Goal: Information Seeking & Learning: Understand process/instructions

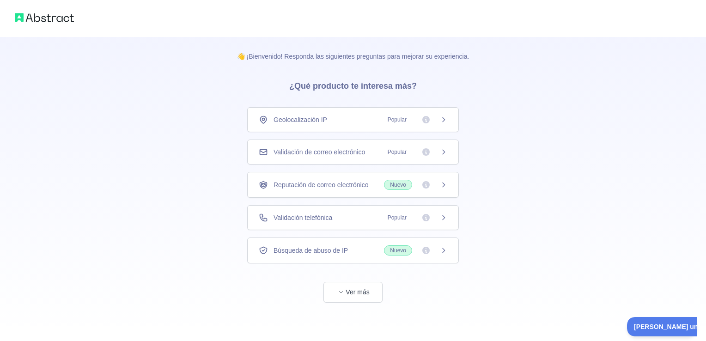
click at [446, 216] on icon at bounding box center [443, 217] width 7 height 7
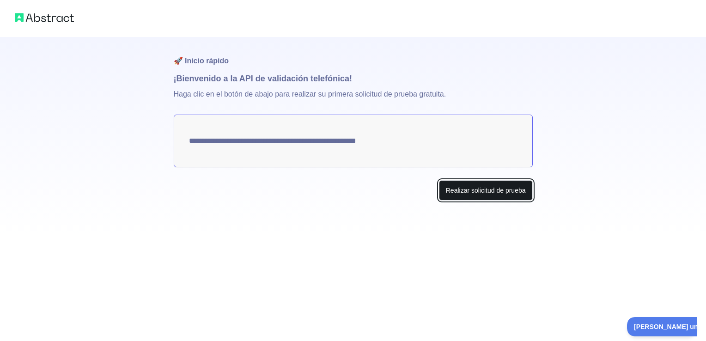
click at [479, 196] on button "Realizar solicitud de prueba" at bounding box center [486, 190] width 94 height 21
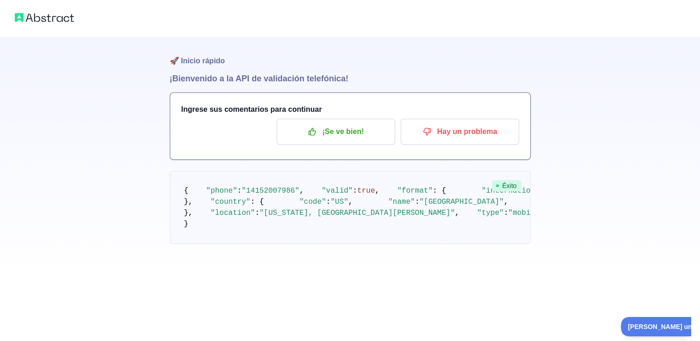
scroll to position [72, 0]
click at [332, 119] on button "¡Se ve bien!" at bounding box center [335, 132] width 118 height 26
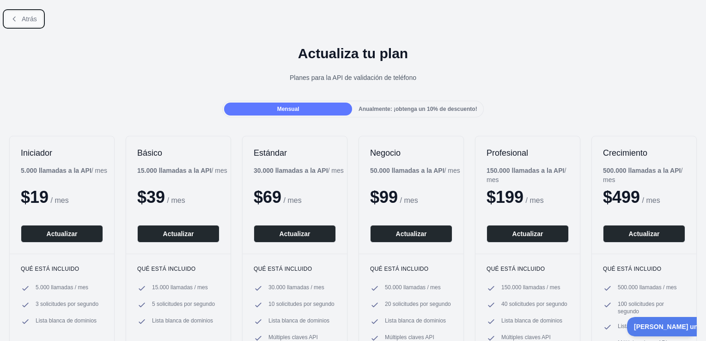
click at [18, 14] on button "Atrás" at bounding box center [24, 19] width 38 height 16
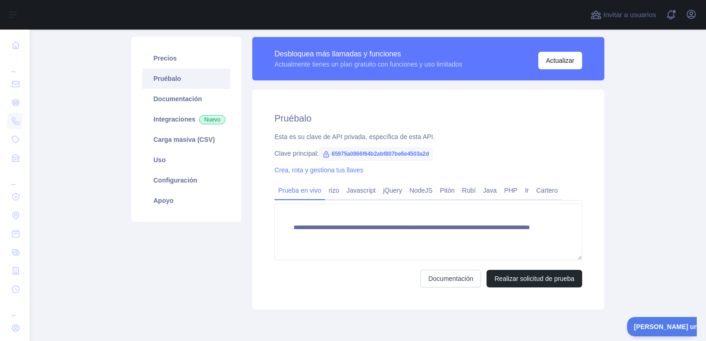
scroll to position [62, 0]
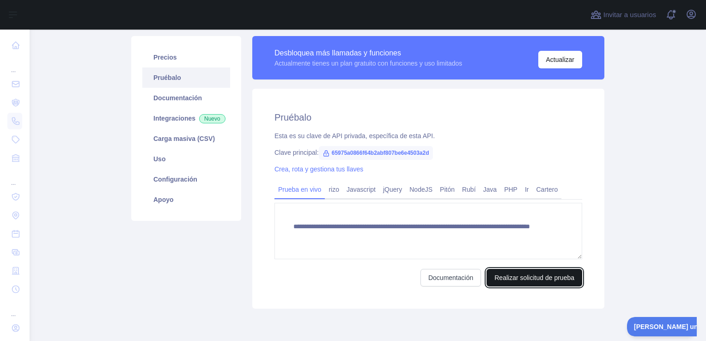
click at [509, 276] on button "Realizar solicitud de prueba" at bounding box center [535, 278] width 96 height 18
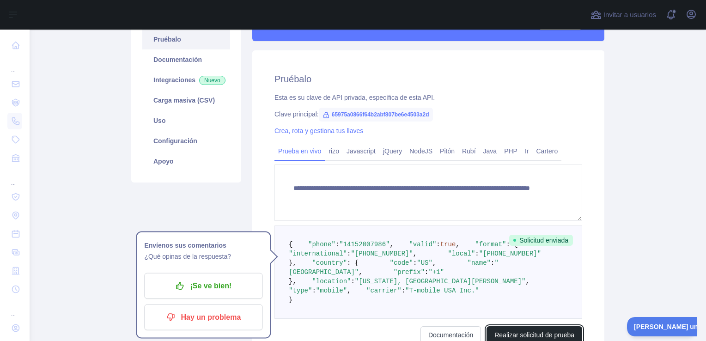
scroll to position [98, 0]
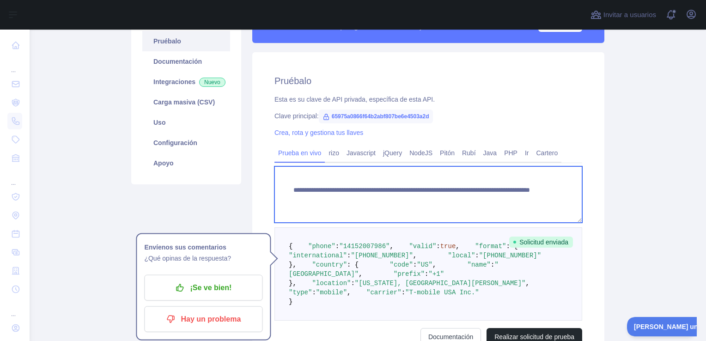
drag, startPoint x: 492, startPoint y: 201, endPoint x: 290, endPoint y: 192, distance: 201.8
click at [290, 192] on textarea "**********" at bounding box center [429, 194] width 308 height 56
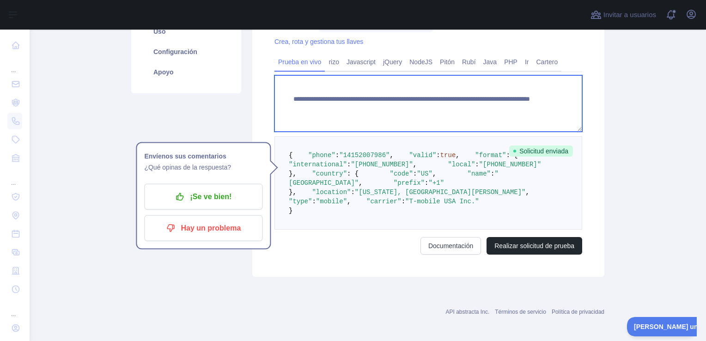
scroll to position [195, 0]
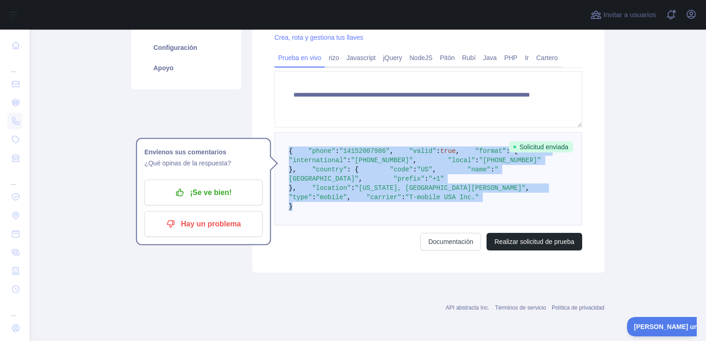
drag, startPoint x: 294, startPoint y: 289, endPoint x: 282, endPoint y: 149, distance: 140.6
click at [282, 149] on pre "{ "phone" : "[PHONE_NUMBER]" , "valid" : true , "format" : { "international" : …" at bounding box center [429, 178] width 308 height 93
copy code "{ "phone" : "[PHONE_NUMBER]" , "valid" : true , "format" : { "international" : …"
click at [643, 199] on main "**********" at bounding box center [368, 186] width 677 height 312
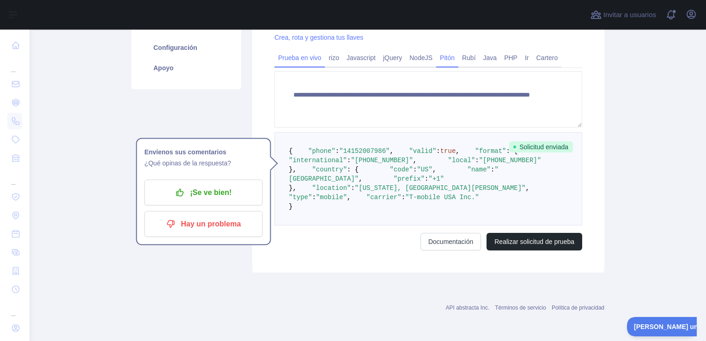
click at [448, 60] on link "Pitón" at bounding box center [447, 57] width 22 height 15
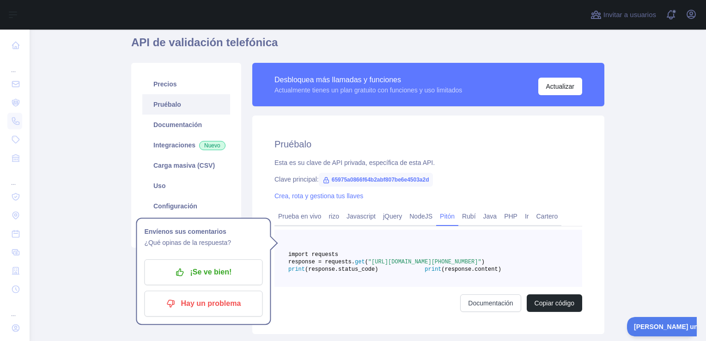
scroll to position [31, 0]
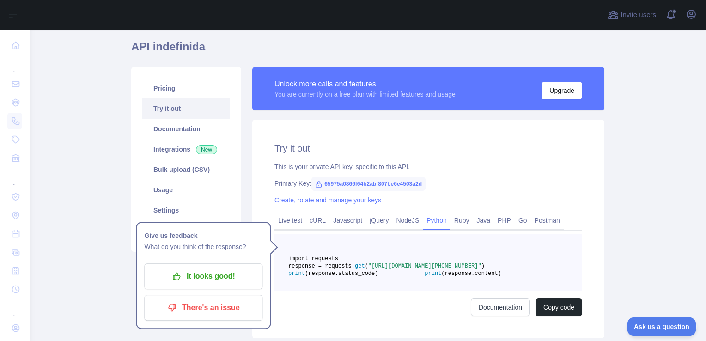
click at [401, 291] on pre "import requests response = requests. get ( "[URL][DOMAIN_NAME][PHONE_NUMBER]" )…" at bounding box center [429, 262] width 308 height 57
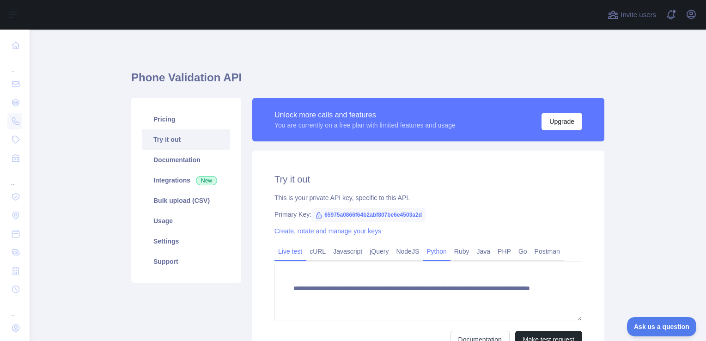
click at [435, 256] on link "Python" at bounding box center [437, 251] width 28 height 15
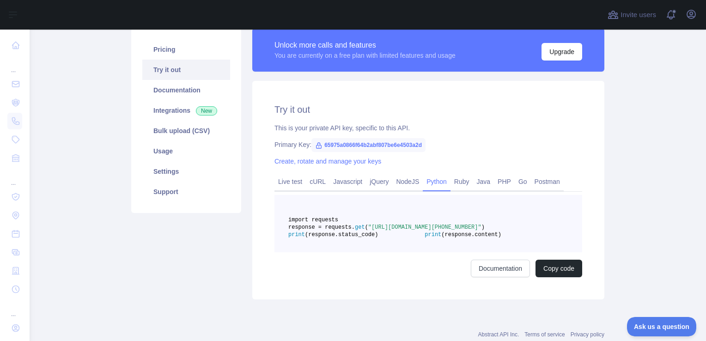
scroll to position [72, 0]
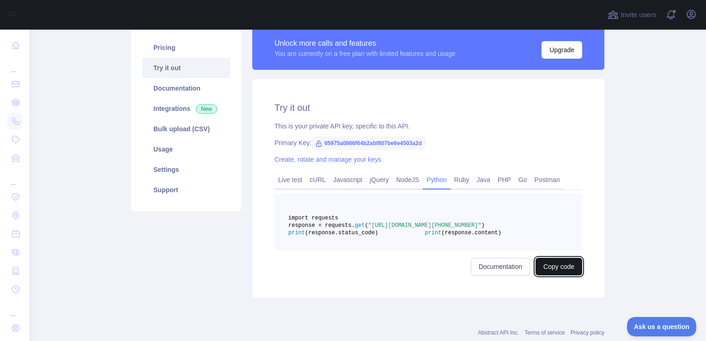
click at [547, 276] on button "Copy code" at bounding box center [559, 267] width 47 height 18
click at [497, 276] on link "Documentation" at bounding box center [510, 267] width 59 height 18
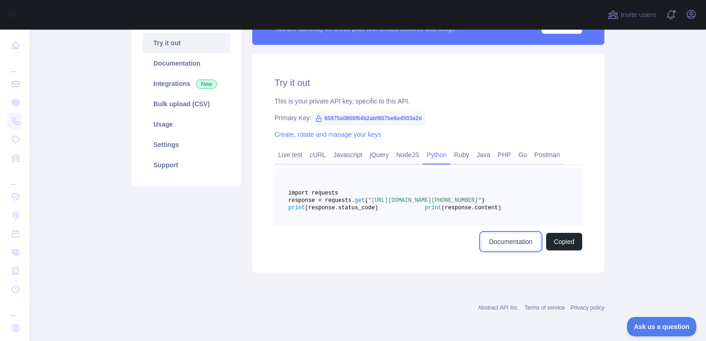
scroll to position [118, 0]
drag, startPoint x: 420, startPoint y: 95, endPoint x: 317, endPoint y: 96, distance: 102.6
click at [317, 111] on span "65975a0866f64b2abf807be6e4503a2d" at bounding box center [369, 118] width 114 height 14
copy span "65975a0866f64b2abf807be6e4503a2d"
click at [283, 147] on link "Live test" at bounding box center [290, 154] width 31 height 15
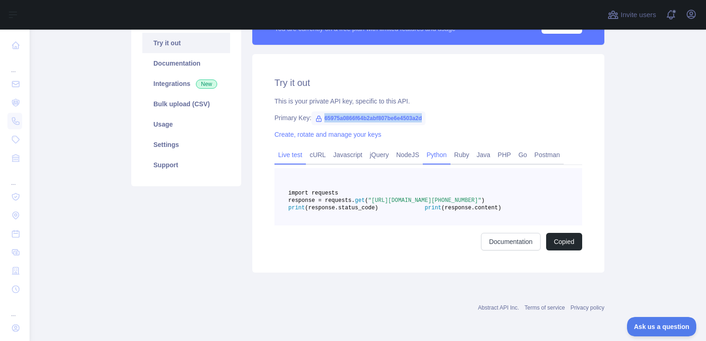
scroll to position [97, 0]
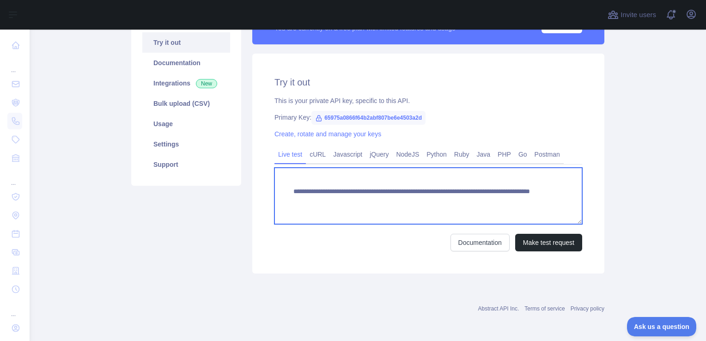
drag, startPoint x: 495, startPoint y: 201, endPoint x: 286, endPoint y: 194, distance: 209.1
click at [286, 194] on textarea "**********" at bounding box center [429, 196] width 308 height 56
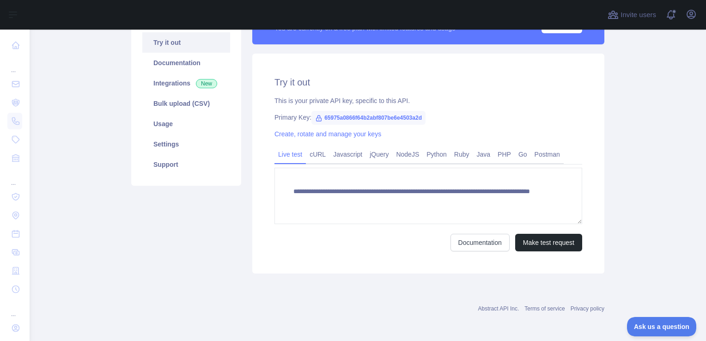
click at [419, 117] on span "65975a0866f64b2abf807be6e4503a2d" at bounding box center [369, 118] width 114 height 14
drag, startPoint x: 419, startPoint y: 117, endPoint x: 318, endPoint y: 115, distance: 101.3
click at [318, 115] on span "65975a0866f64b2abf807be6e4503a2d" at bounding box center [369, 118] width 114 height 14
copy span "65975a0866f64b2abf807be6e4503a2d"
click at [640, 129] on main "**********" at bounding box center [368, 186] width 677 height 312
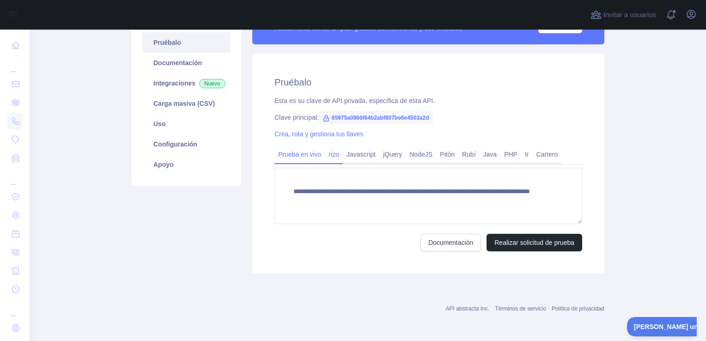
click at [331, 159] on link "rizo" at bounding box center [334, 154] width 18 height 15
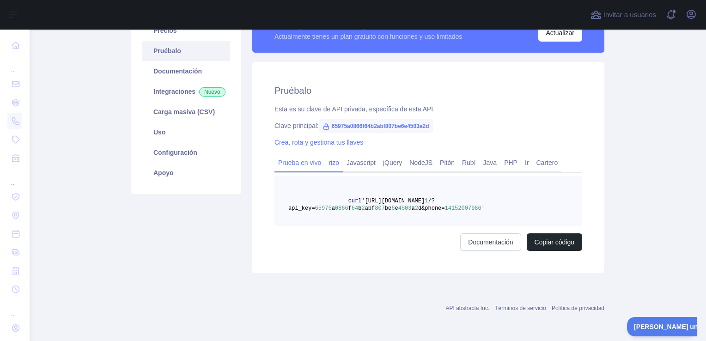
click at [300, 160] on link "Prueba en vivo" at bounding box center [300, 162] width 50 height 15
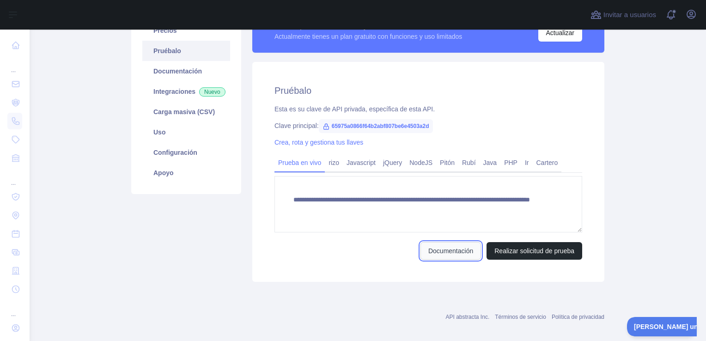
click at [428, 245] on link "Documentación" at bounding box center [451, 251] width 61 height 18
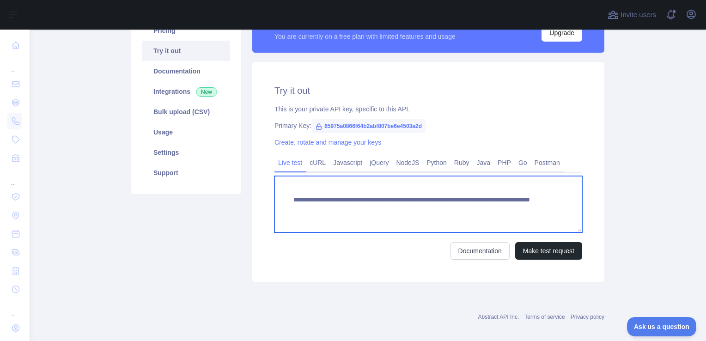
drag, startPoint x: 492, startPoint y: 207, endPoint x: 265, endPoint y: 187, distance: 227.9
click at [265, 187] on div "**********" at bounding box center [428, 172] width 352 height 220
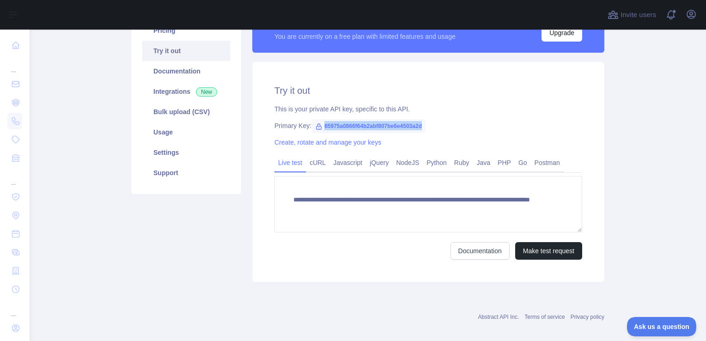
drag, startPoint x: 418, startPoint y: 123, endPoint x: 318, endPoint y: 117, distance: 100.5
click at [318, 117] on div "**********" at bounding box center [428, 172] width 352 height 220
copy span "65975a0866f64b2abf807be6e4503a2d"
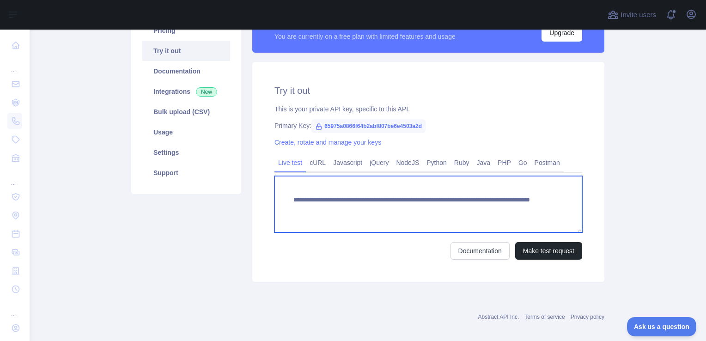
click at [492, 208] on textarea "**********" at bounding box center [429, 204] width 308 height 56
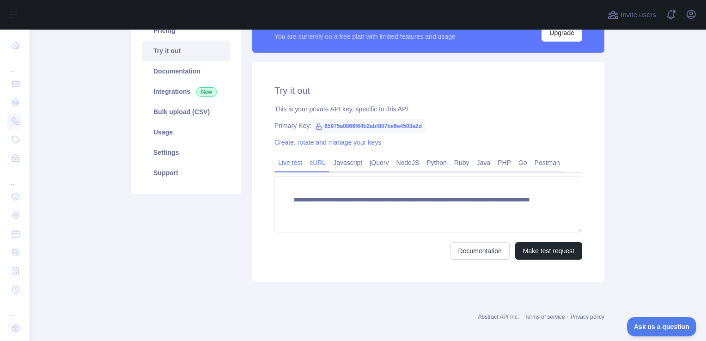
click at [313, 162] on link "cURL" at bounding box center [318, 162] width 24 height 15
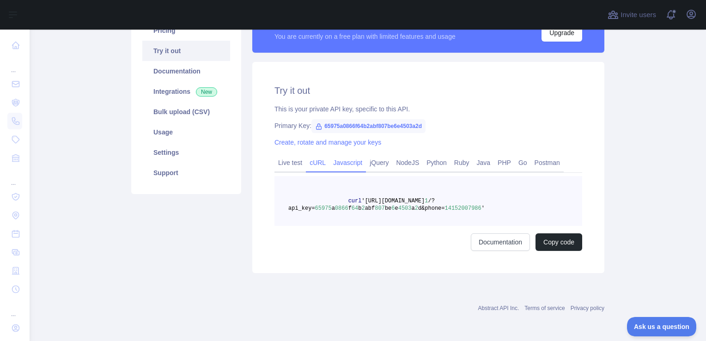
click at [342, 162] on link "Javascript" at bounding box center [348, 162] width 37 height 15
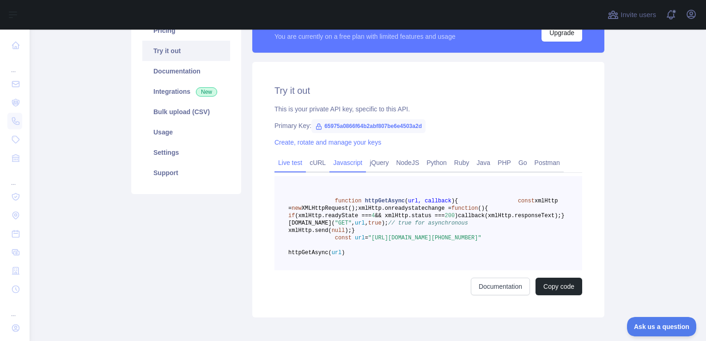
click at [285, 160] on link "Live test" at bounding box center [290, 162] width 31 height 15
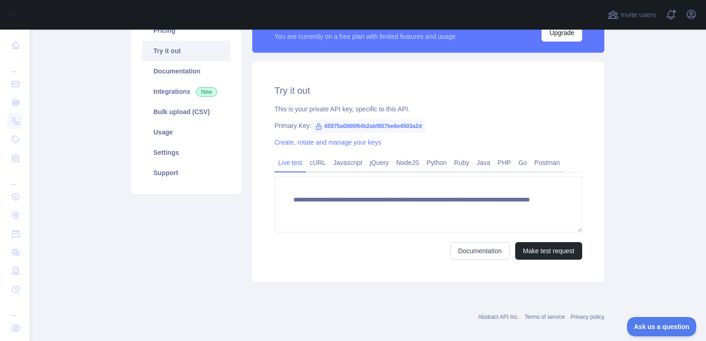
click at [631, 172] on main "**********" at bounding box center [368, 186] width 677 height 312
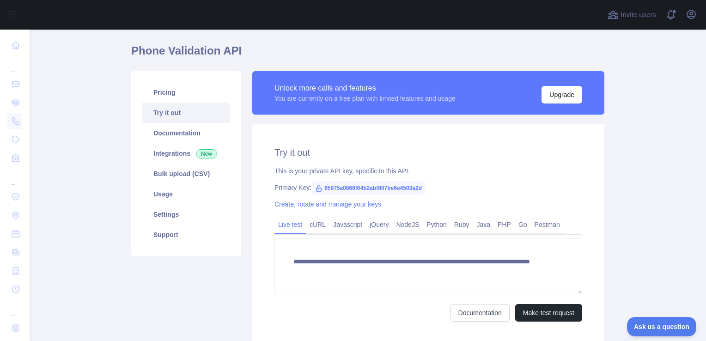
scroll to position [27, 0]
click at [442, 225] on link "Python" at bounding box center [437, 224] width 28 height 15
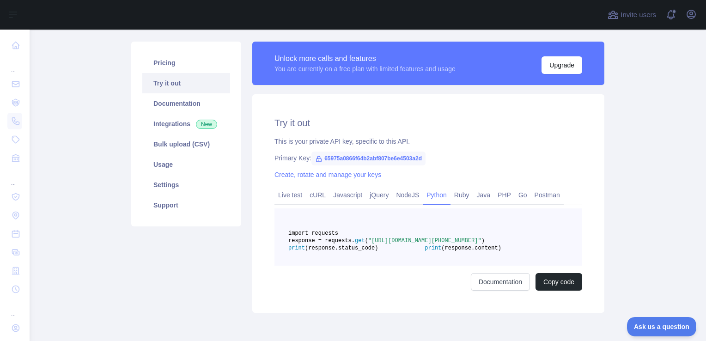
scroll to position [57, 0]
click at [166, 124] on link "Integrations New" at bounding box center [186, 123] width 88 height 20
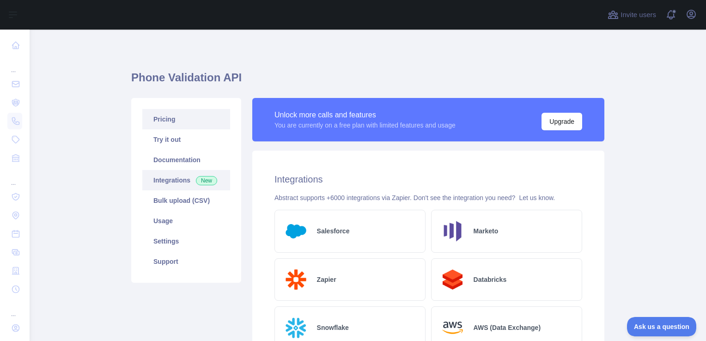
click at [161, 120] on link "Pricing" at bounding box center [186, 119] width 88 height 20
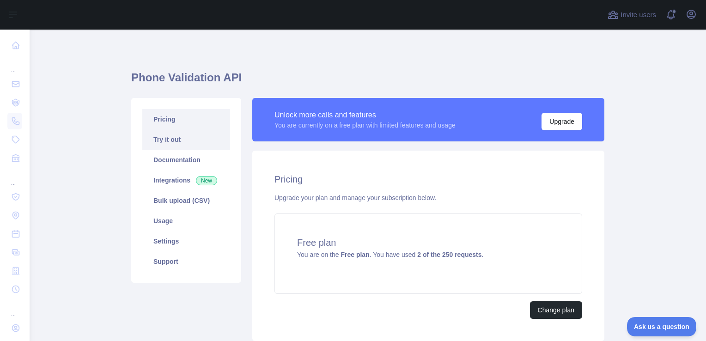
click at [161, 144] on link "Try it out" at bounding box center [186, 139] width 88 height 20
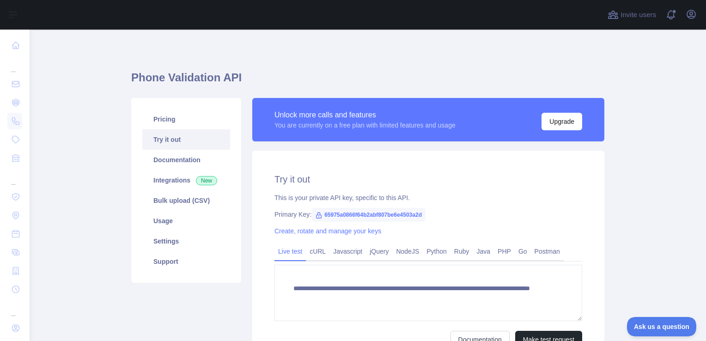
click at [640, 159] on main "**********" at bounding box center [368, 186] width 677 height 312
click at [437, 252] on link "Python" at bounding box center [437, 251] width 28 height 15
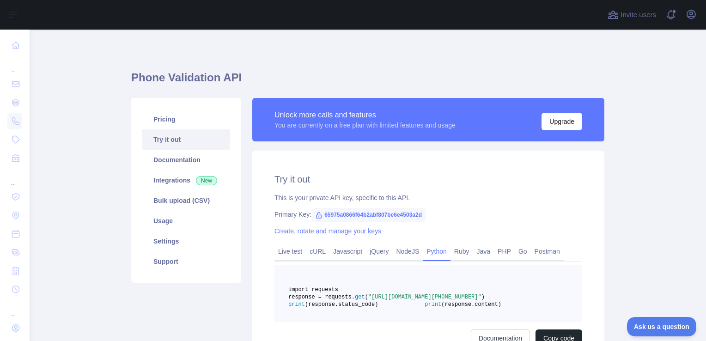
click at [568, 191] on div "Try it out This is your private API key, specific to this API. Primary Key: 659…" at bounding box center [428, 260] width 352 height 219
click at [638, 179] on main "Phone Validation API Pricing Try it out Documentation Integrations New Bulk upl…" at bounding box center [368, 186] width 677 height 312
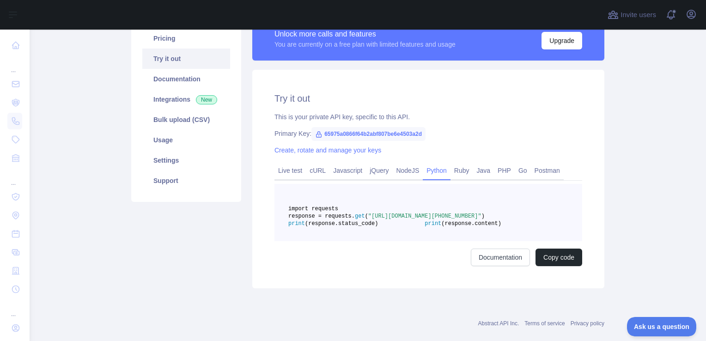
scroll to position [70, 0]
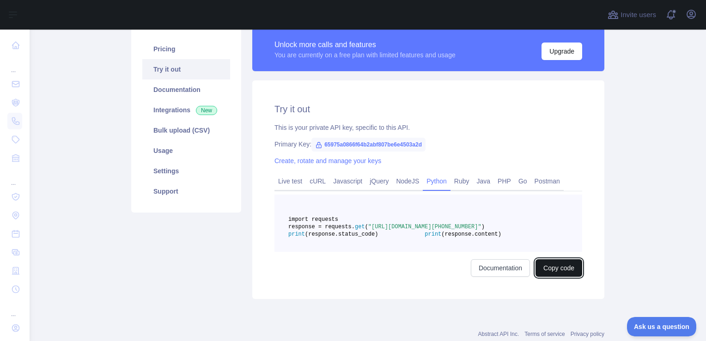
click at [547, 277] on button "Copy code" at bounding box center [559, 268] width 47 height 18
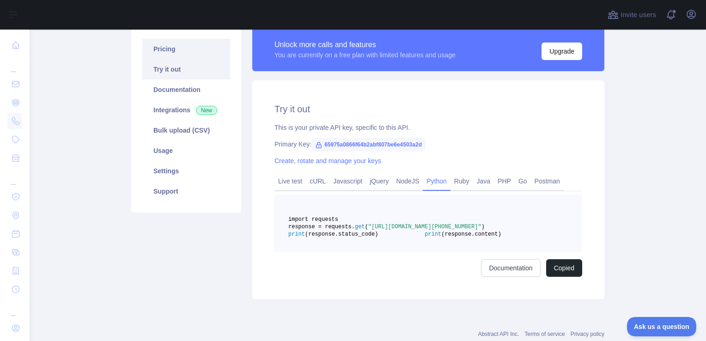
click at [176, 51] on link "Pricing" at bounding box center [186, 49] width 88 height 20
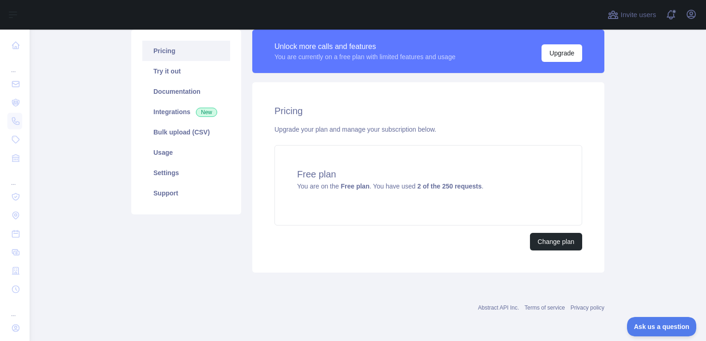
scroll to position [68, 0]
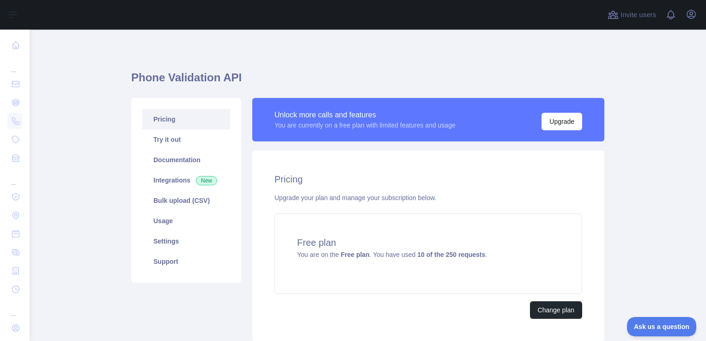
click at [631, 178] on main "Phone Validation API Pricing Try it out Documentation Integrations New Bulk upl…" at bounding box center [368, 186] width 677 height 312
